Goal: Task Accomplishment & Management: Complete application form

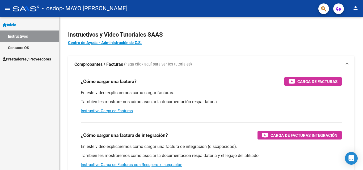
click at [20, 60] on span "Prestadores / Proveedores" at bounding box center [27, 59] width 48 height 6
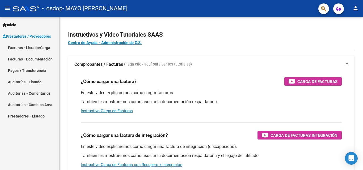
click at [33, 44] on link "Facturas - Listado/Carga" at bounding box center [29, 47] width 59 height 11
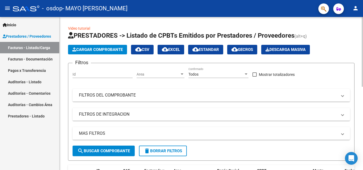
click at [107, 50] on span "Cargar Comprobante" at bounding box center [97, 49] width 50 height 5
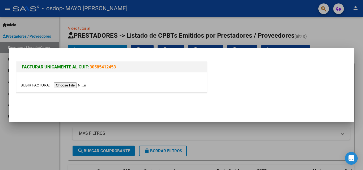
click at [75, 88] on div at bounding box center [111, 83] width 190 height 20
click at [72, 84] on input "file" at bounding box center [53, 86] width 67 height 6
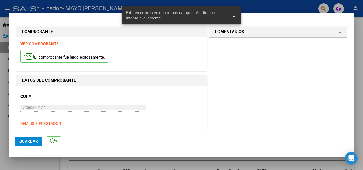
scroll to position [120, 0]
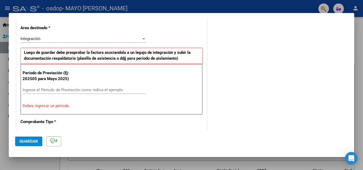
click at [95, 39] on div "Integración" at bounding box center [80, 38] width 121 height 5
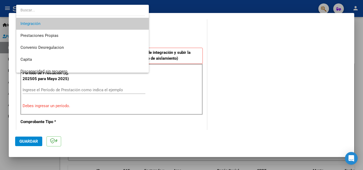
scroll to position [40, 0]
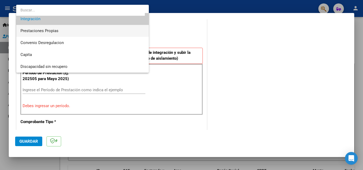
click at [55, 27] on span "Prestaciones Propias" at bounding box center [82, 31] width 124 height 12
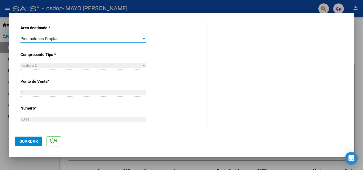
click at [212, 105] on div "COMENTARIOS Comentarios del Prestador / Gerenciador:" at bounding box center [278, 109] width 140 height 408
click at [32, 143] on span "Guardar" at bounding box center [28, 141] width 19 height 5
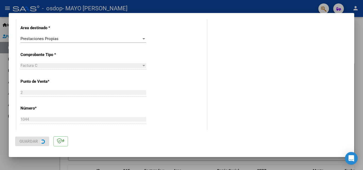
scroll to position [0, 0]
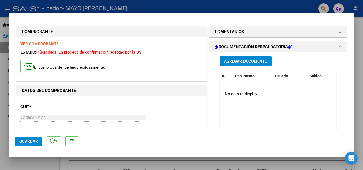
click at [228, 59] on span "Agregar Documento" at bounding box center [245, 61] width 43 height 5
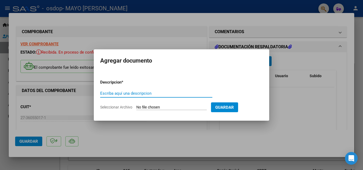
click at [125, 94] on input "Escriba aquí una descripcion" at bounding box center [156, 93] width 112 height 5
type input "Asistencia"
click at [115, 107] on span "Seleccionar Archivo" at bounding box center [116, 107] width 32 height 4
click at [136, 107] on input "Seleccionar Archivo" at bounding box center [171, 107] width 70 height 5
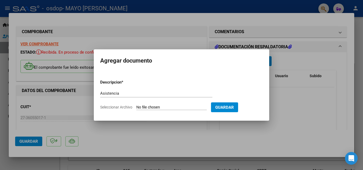
type input "C:\fakepath\IMG_1054.jpg"
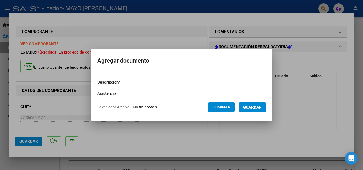
click at [260, 108] on span "Guardar" at bounding box center [252, 107] width 19 height 5
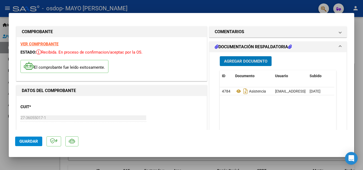
click at [23, 141] on span "Guardar" at bounding box center [28, 141] width 19 height 5
click at [34, 141] on span "Guardar" at bounding box center [28, 141] width 19 height 5
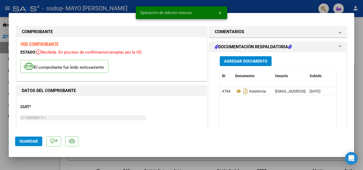
click at [181, 161] on div at bounding box center [181, 85] width 363 height 170
type input "$ 0,00"
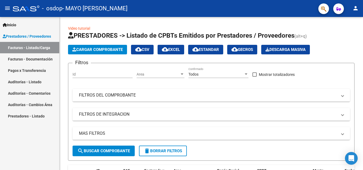
click at [38, 58] on link "Facturas - Documentación" at bounding box center [29, 58] width 59 height 11
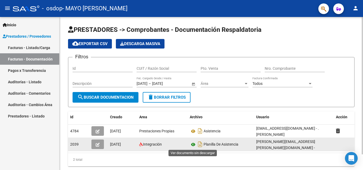
click at [192, 144] on icon at bounding box center [193, 145] width 7 height 6
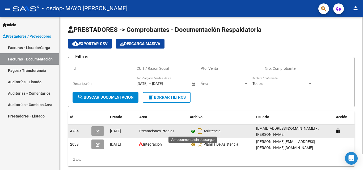
click at [192, 132] on icon at bounding box center [193, 131] width 7 height 6
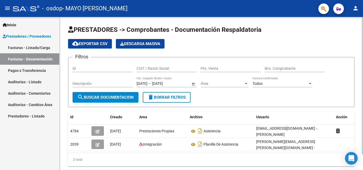
click at [116, 97] on span "search Buscar Documentacion" at bounding box center [105, 97] width 56 height 5
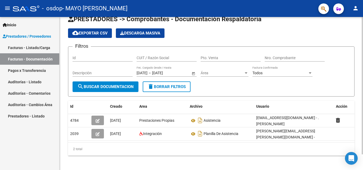
scroll to position [18, 0]
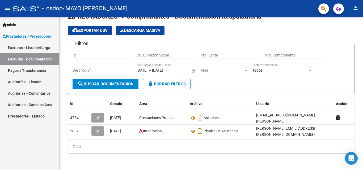
click at [24, 115] on link "Prestadores - Listado" at bounding box center [29, 116] width 59 height 11
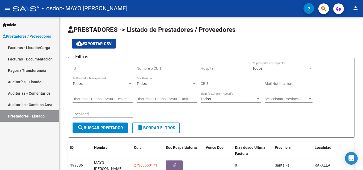
click at [43, 150] on div "Inicio Instructivos Contacto OS Prestadores / Proveedores Facturas - Listado/Ca…" at bounding box center [29, 93] width 59 height 153
click at [359, 118] on div "PRESTADORES -> Listado de Prestadores / Proveedores cloud_download Exportar CSV…" at bounding box center [211, 111] width 303 height 188
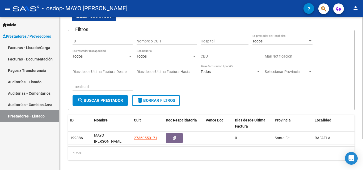
scroll to position [39, 0]
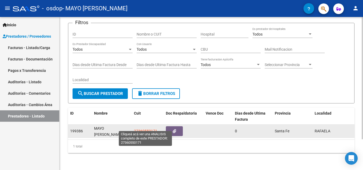
click at [137, 129] on span "27360550171" at bounding box center [145, 131] width 23 height 4
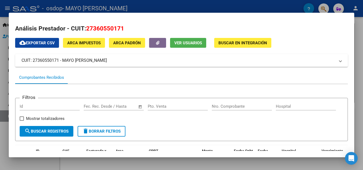
click at [361, 99] on div at bounding box center [181, 85] width 363 height 170
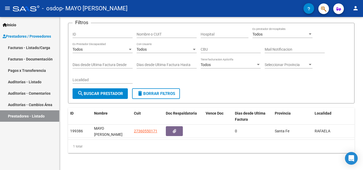
click at [41, 46] on link "Facturas - Listado/Carga" at bounding box center [29, 47] width 59 height 11
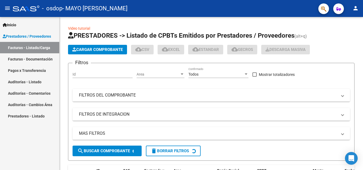
click at [43, 61] on link "Facturas - Documentación" at bounding box center [29, 58] width 59 height 11
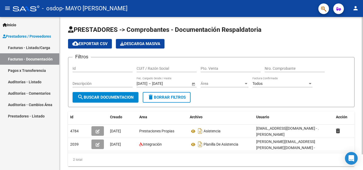
click at [100, 100] on span "search Buscar Documentacion" at bounding box center [105, 97] width 56 height 5
click at [33, 94] on link "Auditorías - Comentarios" at bounding box center [29, 93] width 59 height 11
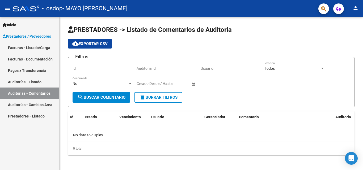
click at [34, 68] on link "Pagos x Transferencia" at bounding box center [29, 70] width 59 height 11
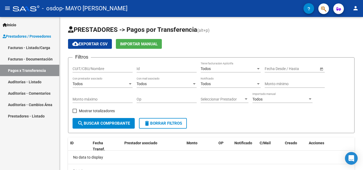
click at [28, 48] on link "Facturas - Listado/Carga" at bounding box center [29, 47] width 59 height 11
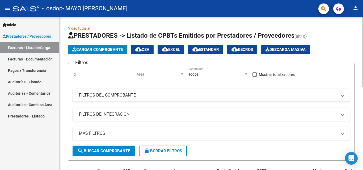
click at [85, 26] on link "Video tutorial" at bounding box center [79, 28] width 22 height 4
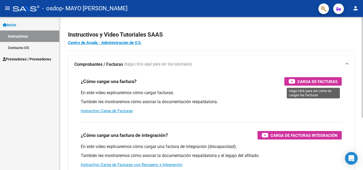
click at [307, 78] on span "Carga de Facturas" at bounding box center [317, 81] width 40 height 7
